Goal: Task Accomplishment & Management: Manage account settings

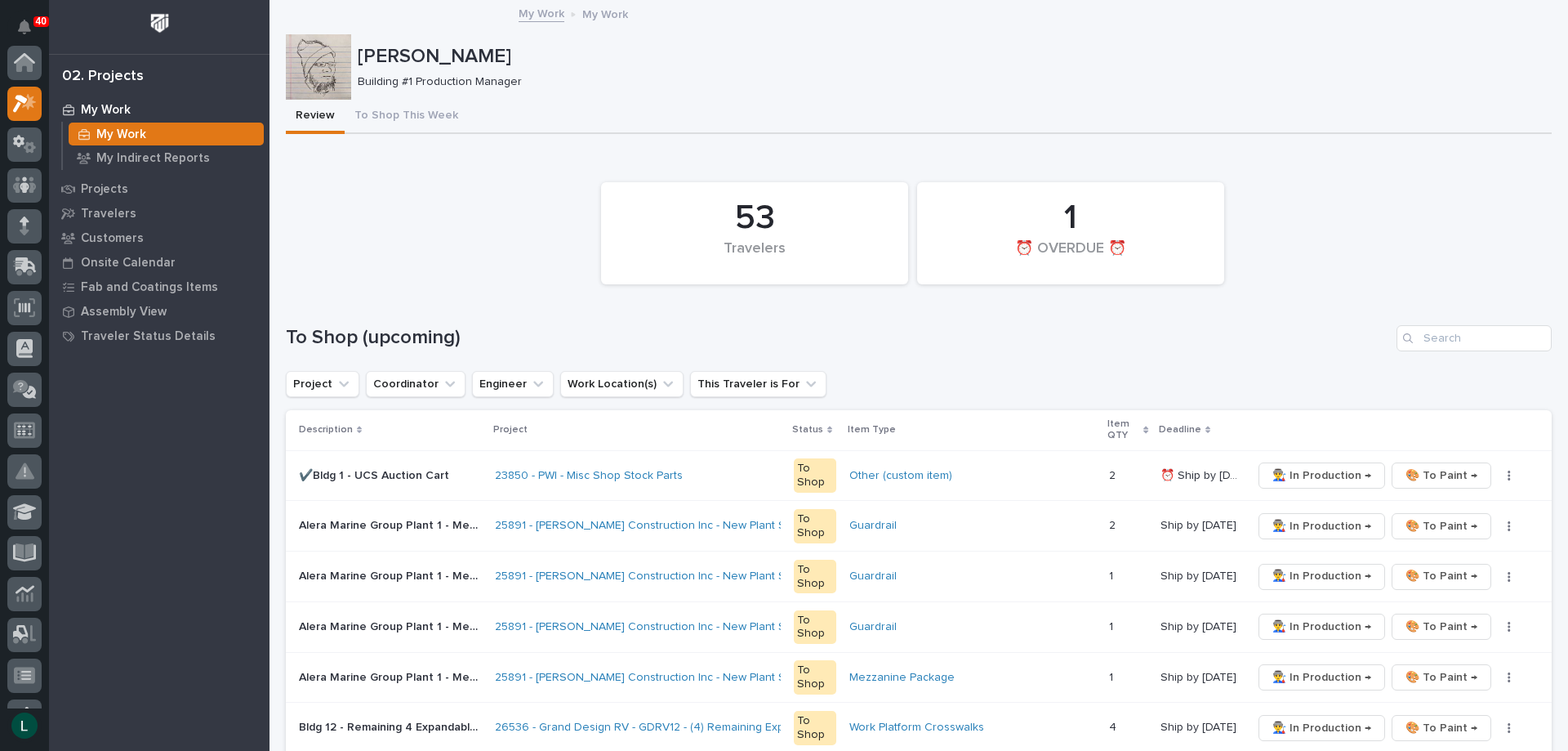
scroll to position [41, 0]
click at [953, 195] on div "1 ⏰ OVERDUE ⏰" at bounding box center [1071, 233] width 291 height 86
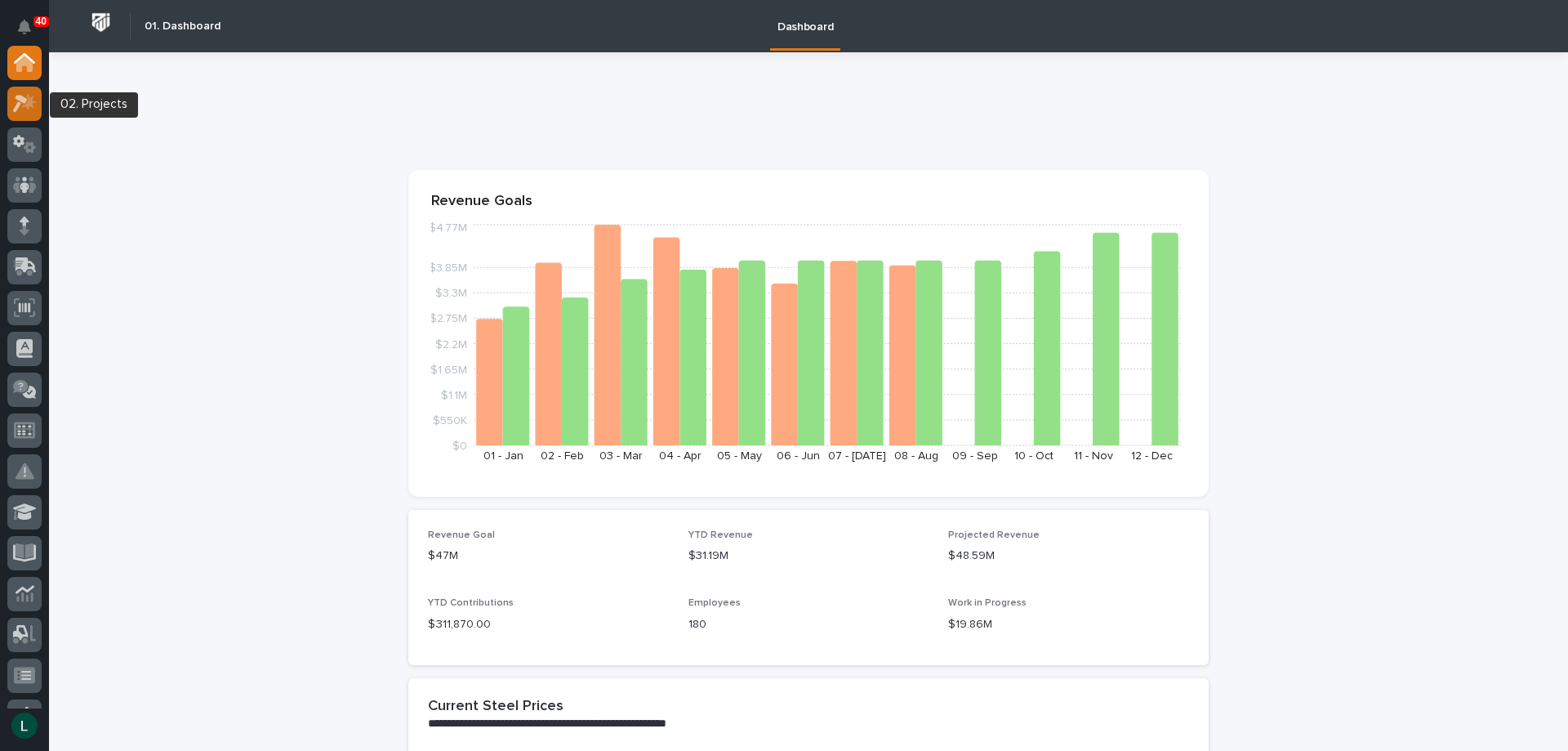
click at [23, 97] on icon at bounding box center [20, 104] width 14 height 18
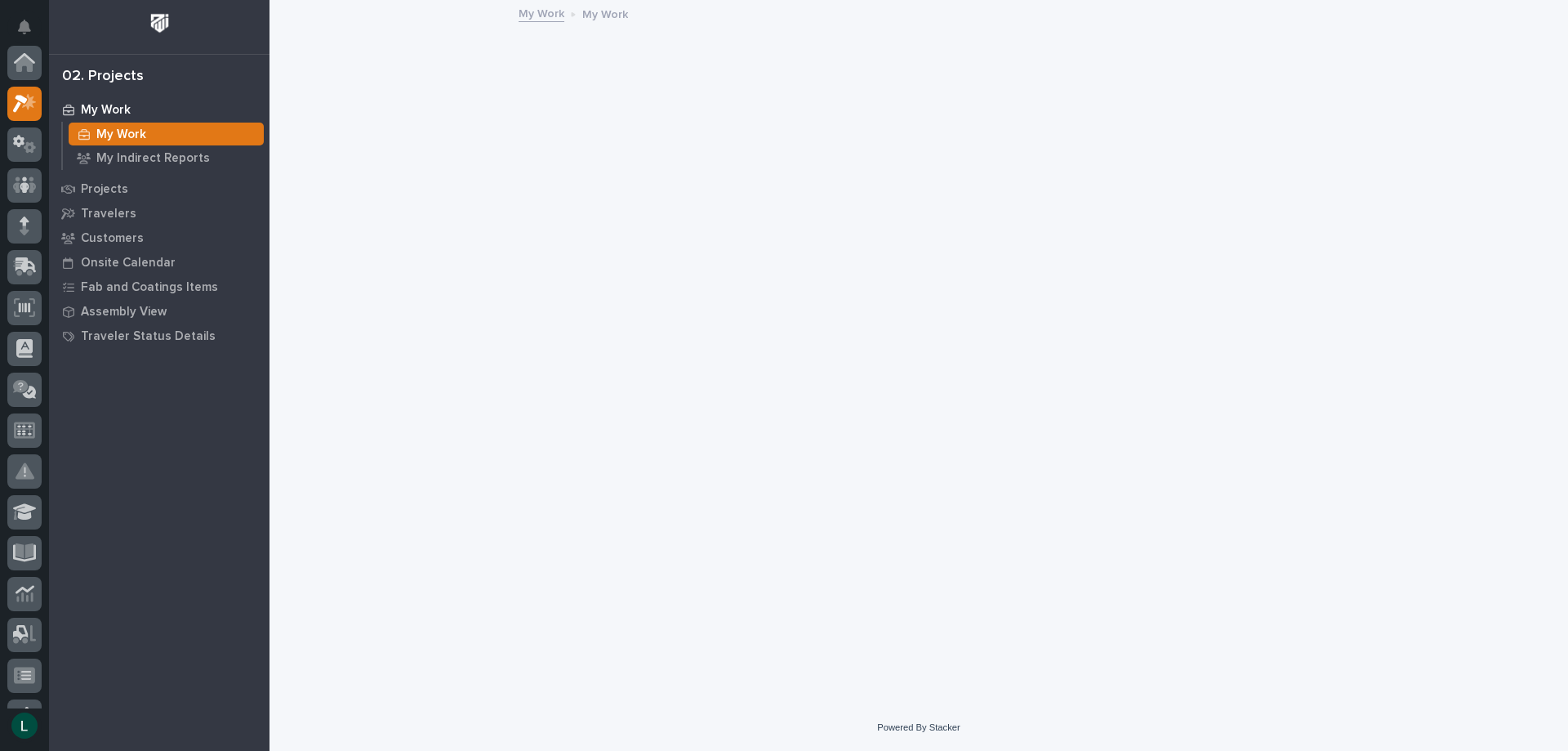
scroll to position [41, 0]
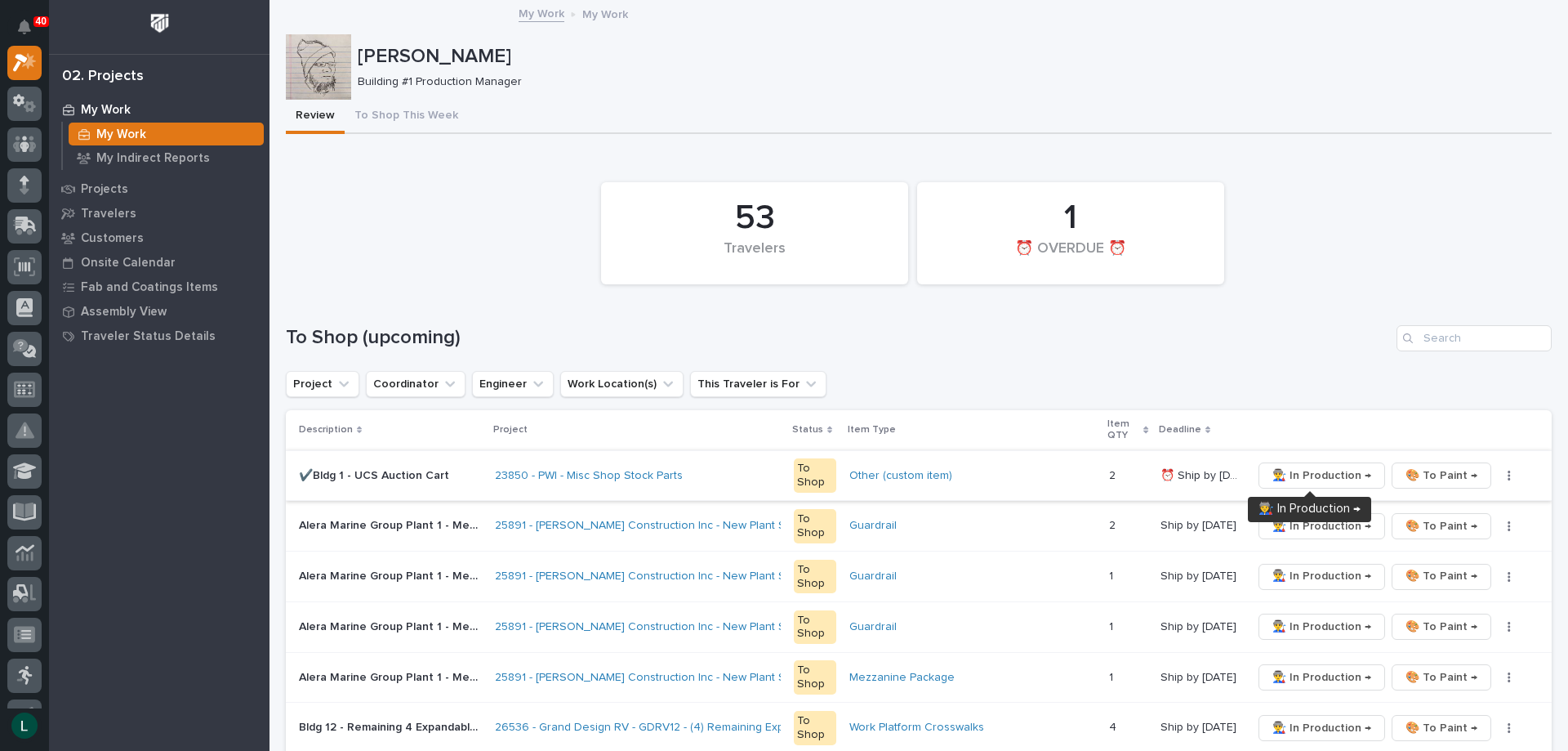
click at [1309, 471] on span "👨‍🏭 In Production →" at bounding box center [1322, 475] width 99 height 20
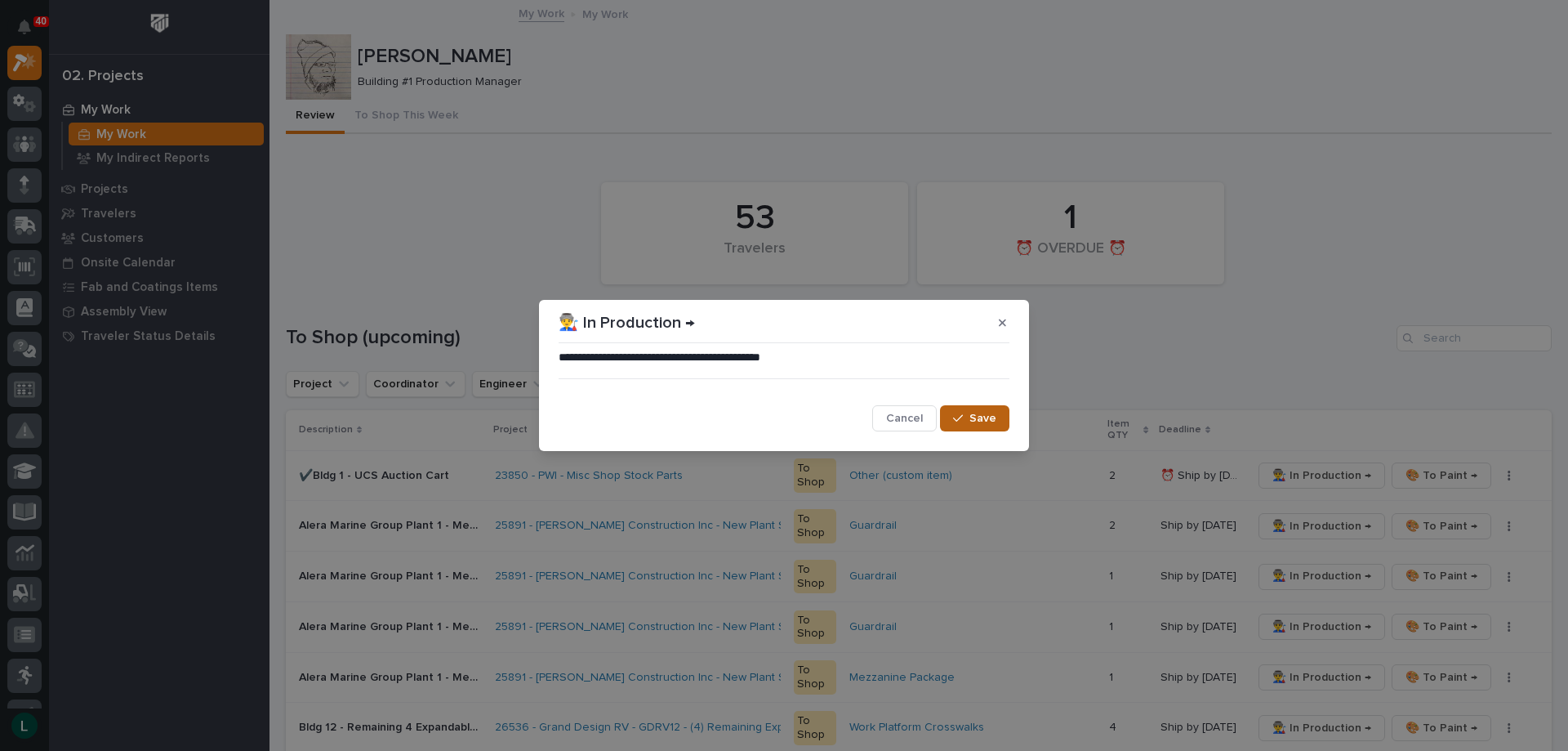
click at [983, 416] on span "Save" at bounding box center [983, 417] width 27 height 14
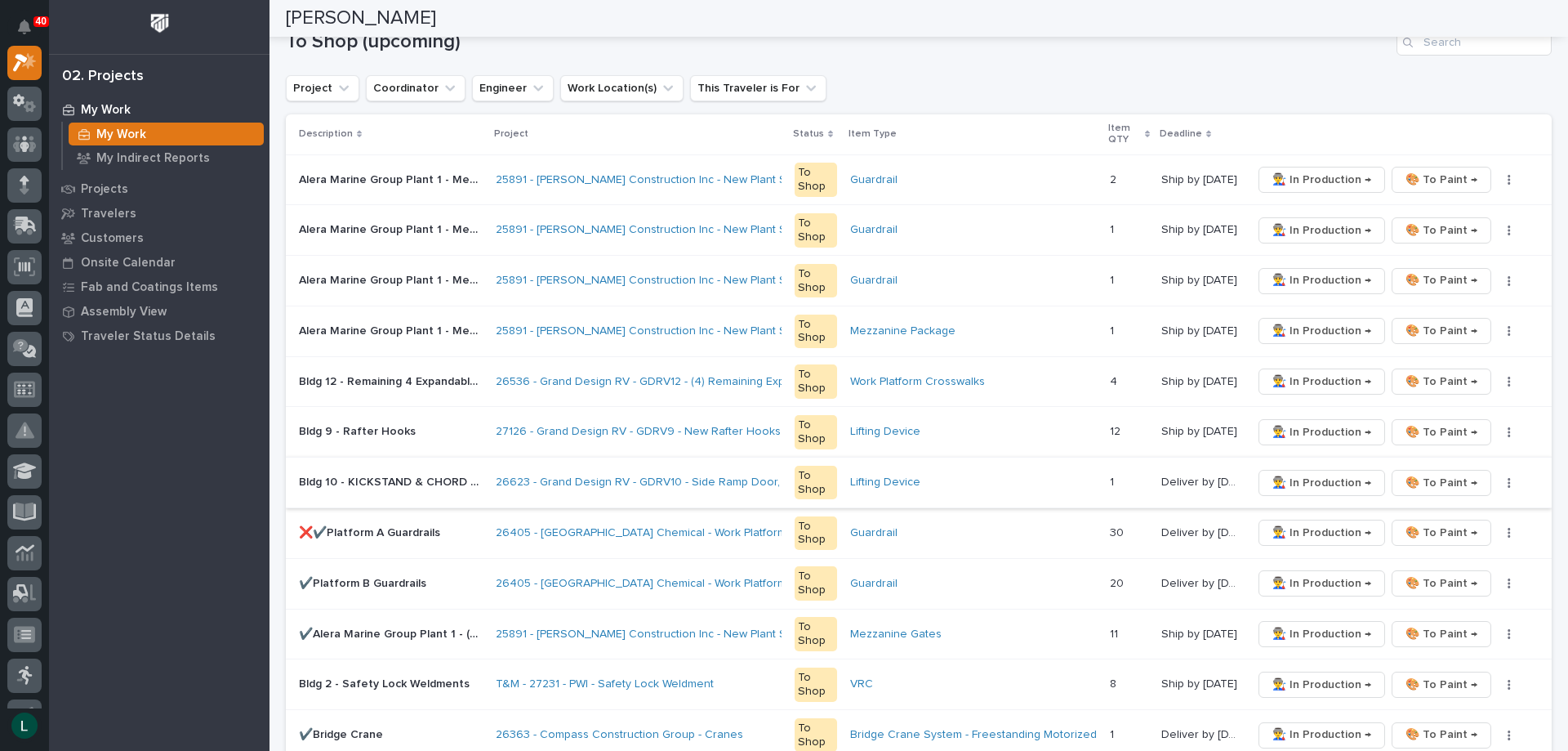
scroll to position [164, 0]
